Goal: Task Accomplishment & Management: Use online tool/utility

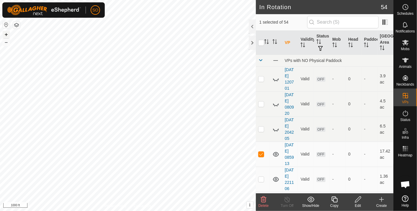
click at [7, 31] on button "+" at bounding box center [6, 34] width 7 height 7
click at [404, 60] on icon at bounding box center [405, 60] width 6 height 5
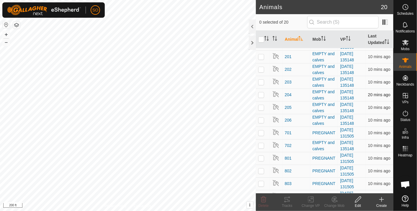
scroll to position [106, 0]
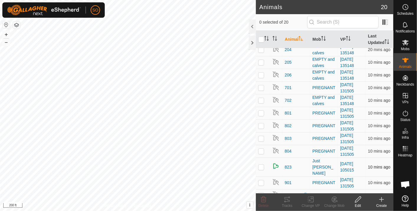
click at [261, 165] on p-checkbox at bounding box center [261, 167] width 6 height 5
checkbox input "true"
click at [286, 198] on icon at bounding box center [286, 199] width 7 height 7
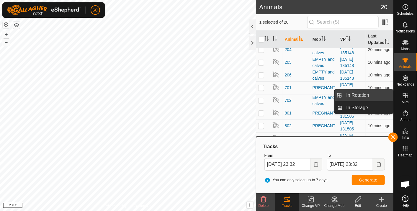
click at [372, 93] on link "In Rotation" at bounding box center [368, 95] width 50 height 12
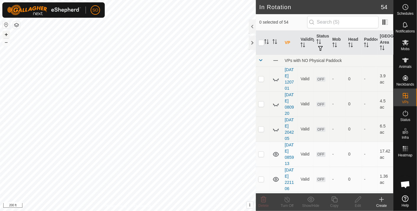
click at [4, 31] on button "+" at bounding box center [6, 34] width 7 height 7
click at [403, 65] on span "Animals" at bounding box center [405, 67] width 13 height 4
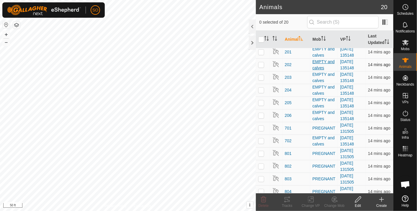
scroll to position [106, 0]
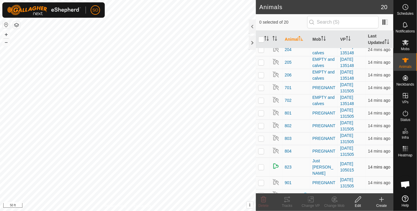
click at [261, 165] on p-checkbox at bounding box center [261, 167] width 6 height 5
checkbox input "true"
click at [286, 197] on icon at bounding box center [286, 199] width 7 height 7
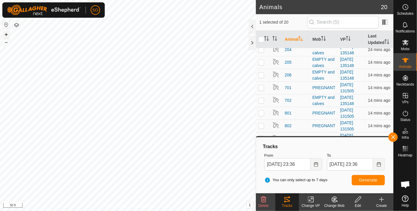
click at [5, 34] on button "+" at bounding box center [6, 34] width 7 height 7
click at [4, 39] on button "–" at bounding box center [6, 42] width 7 height 7
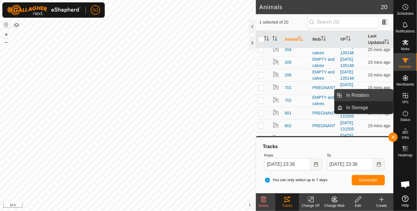
click at [368, 93] on link "In Rotation" at bounding box center [368, 95] width 50 height 12
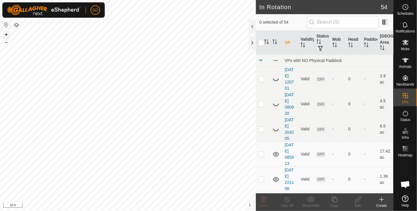
click at [7, 32] on button "+" at bounding box center [6, 34] width 7 height 7
click at [5, 43] on button "–" at bounding box center [6, 42] width 7 height 7
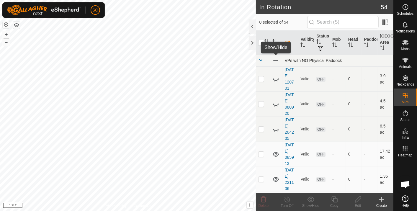
click at [274, 58] on span at bounding box center [275, 60] width 6 height 6
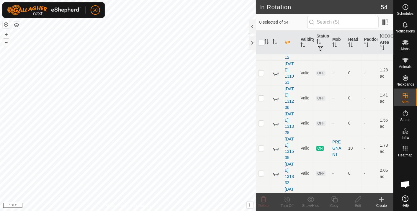
scroll to position [459, 0]
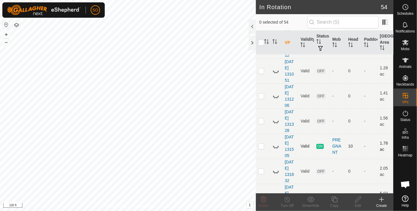
click at [274, 143] on icon at bounding box center [275, 146] width 7 height 7
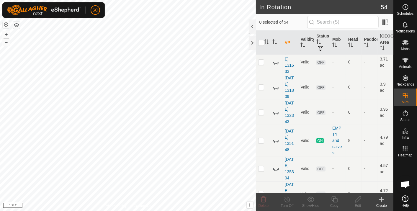
scroll to position [995, 0]
click at [274, 137] on icon at bounding box center [275, 140] width 7 height 7
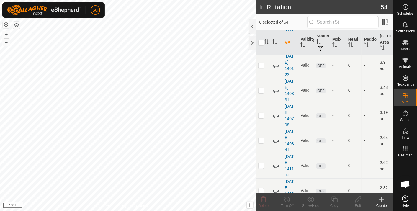
scroll to position [1229, 0]
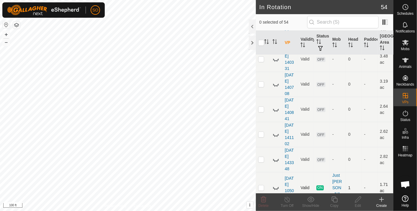
click at [275, 184] on icon at bounding box center [275, 187] width 7 height 7
click at [4, 33] on button "+" at bounding box center [6, 34] width 7 height 7
click at [6, 31] on button "+" at bounding box center [6, 34] width 7 height 7
click at [196, 0] on html "SO Schedules Notifications Mobs Animals Neckbands VPs Status Infra Heatmap Help…" at bounding box center [208, 105] width 417 height 211
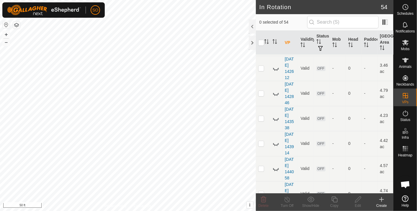
scroll to position [0, 0]
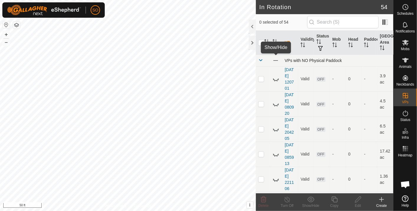
click at [275, 58] on span at bounding box center [275, 60] width 6 height 6
drag, startPoint x: 275, startPoint y: 58, endPoint x: 267, endPoint y: 70, distance: 14.0
click at [267, 70] on td at bounding box center [263, 78] width 14 height 25
checkbox input "true"
click at [275, 58] on icon at bounding box center [275, 60] width 7 height 7
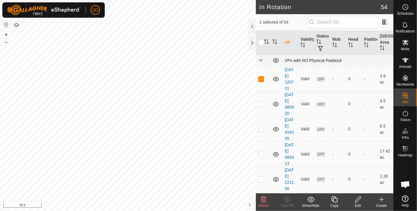
click at [382, 198] on icon at bounding box center [381, 199] width 7 height 7
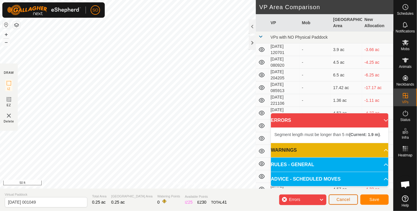
click at [345, 196] on button "Cancel" at bounding box center [342, 199] width 29 height 10
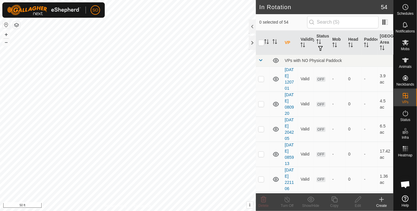
checkbox input "true"
click at [383, 198] on icon at bounding box center [381, 199] width 7 height 7
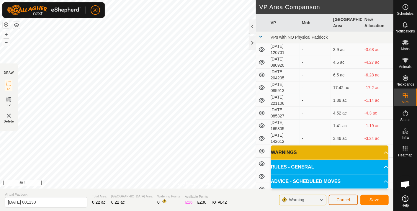
click at [341, 199] on span "Cancel" at bounding box center [343, 199] width 14 height 5
